Goal: Check status

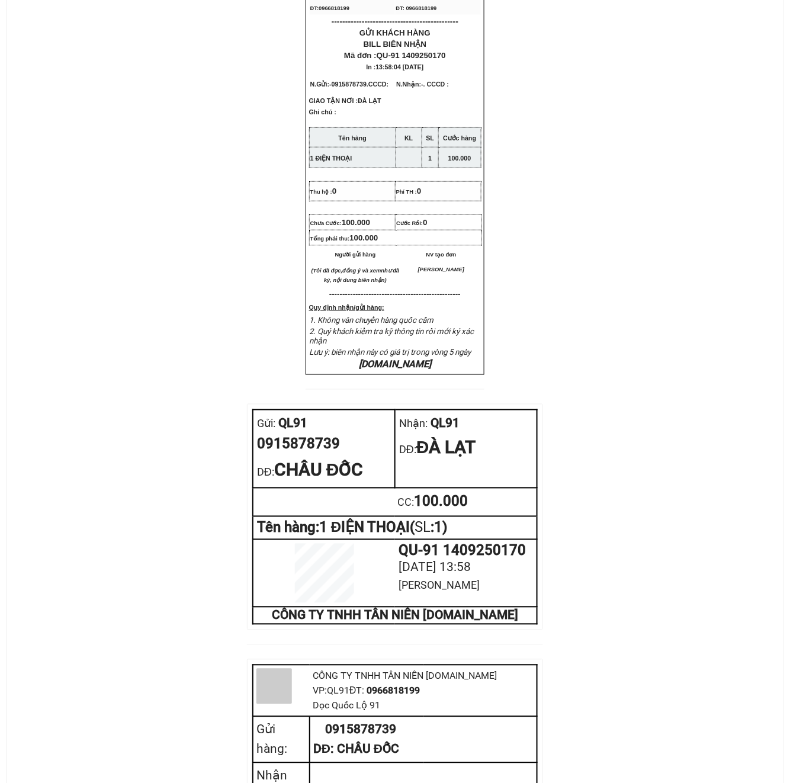
scroll to position [468, 0]
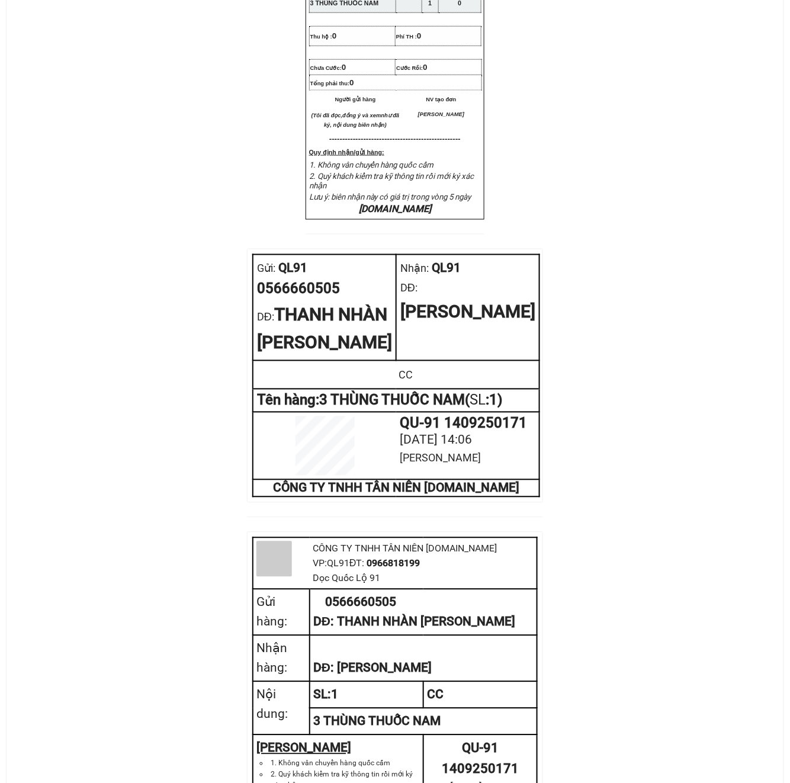
scroll to position [524, 0]
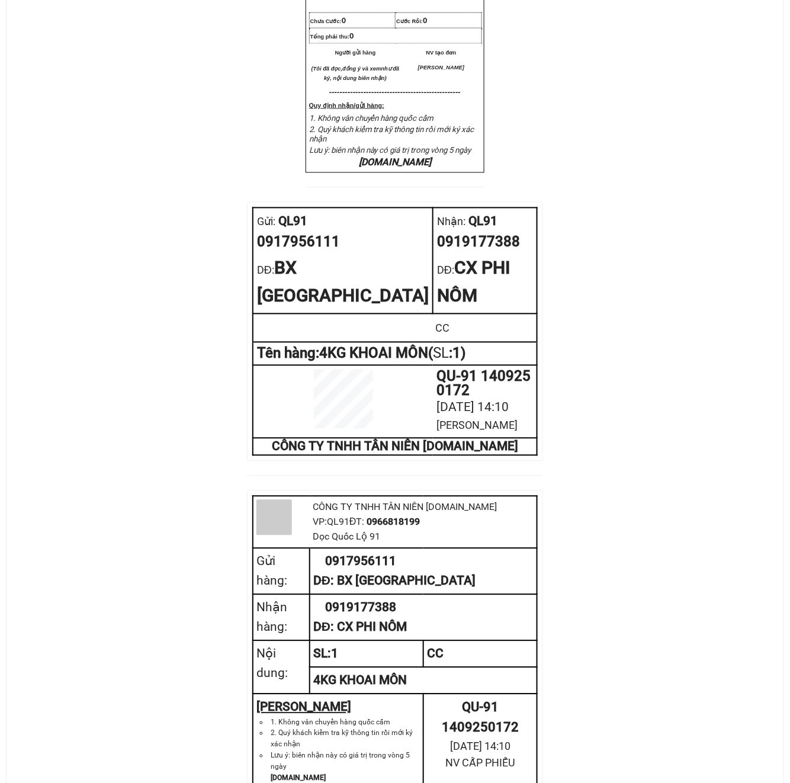
scroll to position [496, 0]
